Goal: Information Seeking & Learning: Learn about a topic

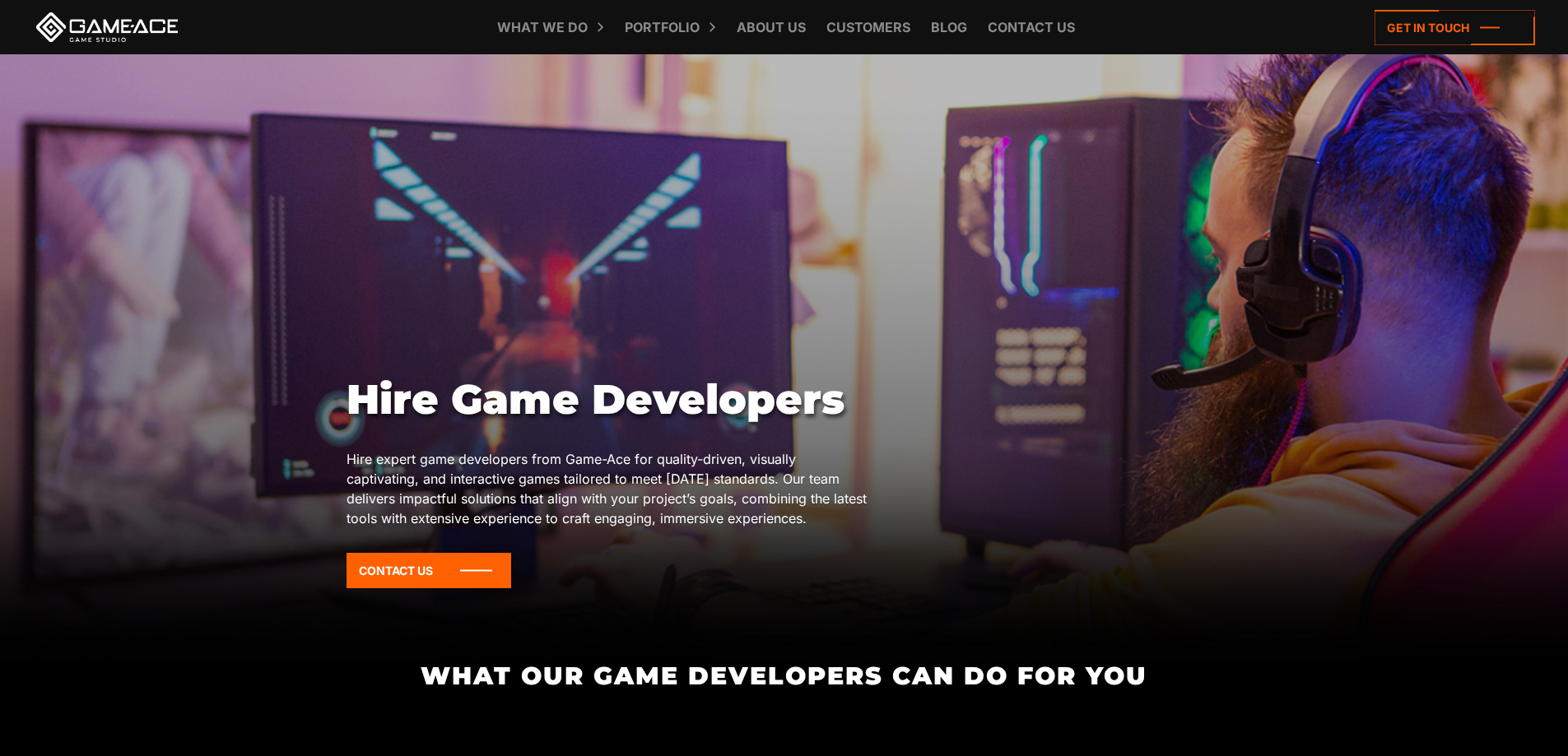
click at [169, 28] on link at bounding box center [107, 27] width 148 height 30
